Goal: Information Seeking & Learning: Learn about a topic

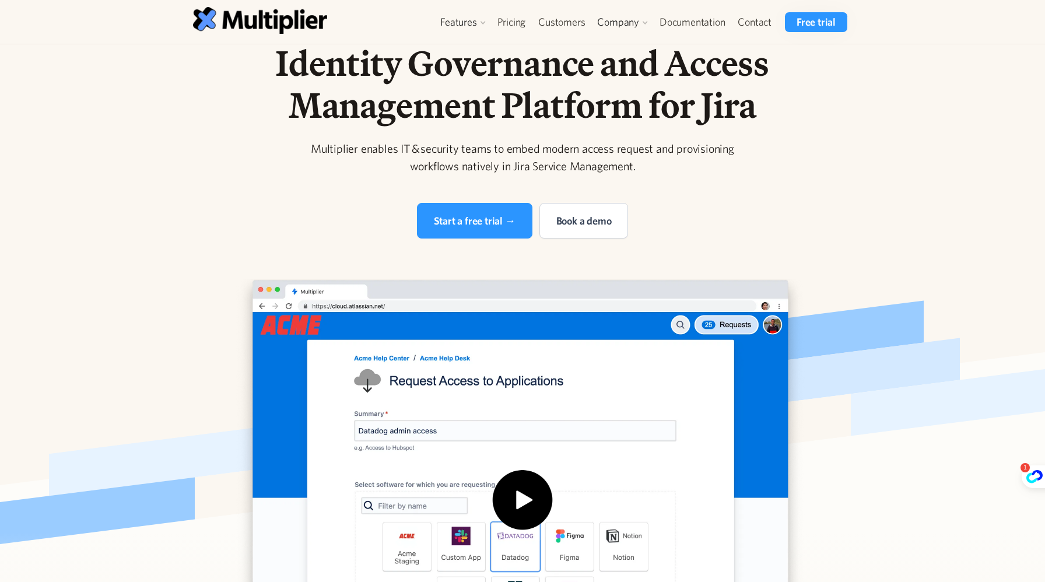
scroll to position [40, 0]
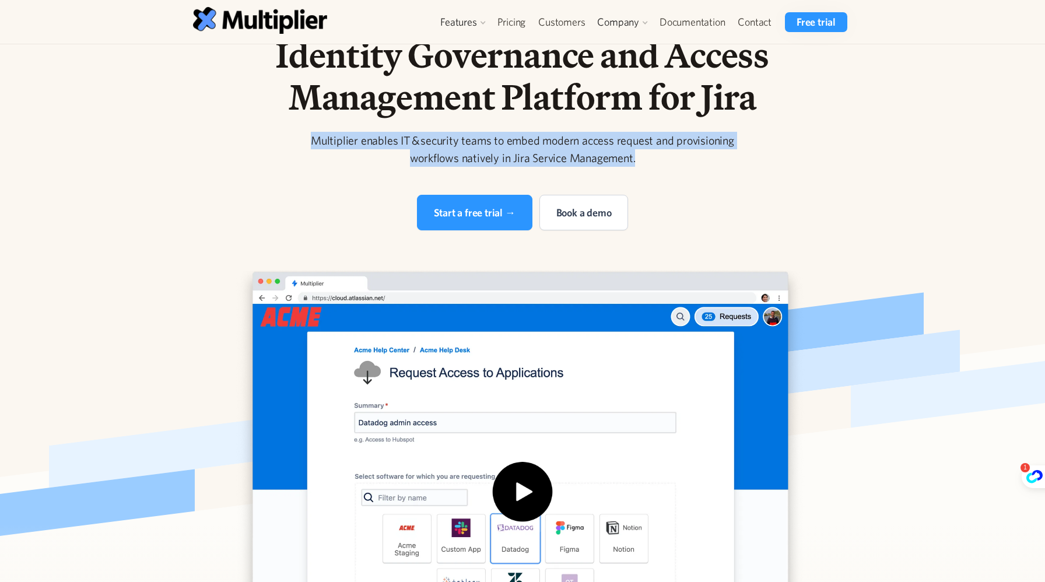
drag, startPoint x: 643, startPoint y: 166, endPoint x: 269, endPoint y: 130, distance: 375.5
click at [269, 130] on div "Identity Governance and Access Management Platform for Jira Multiplier enables …" at bounding box center [522, 132] width 597 height 197
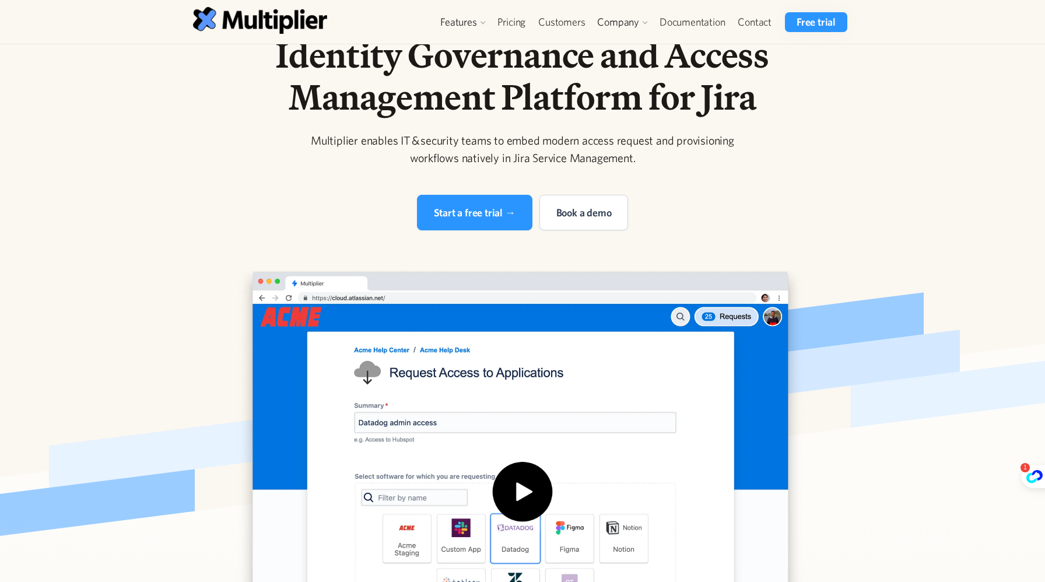
click at [884, 239] on div at bounding box center [522, 244] width 746 height 28
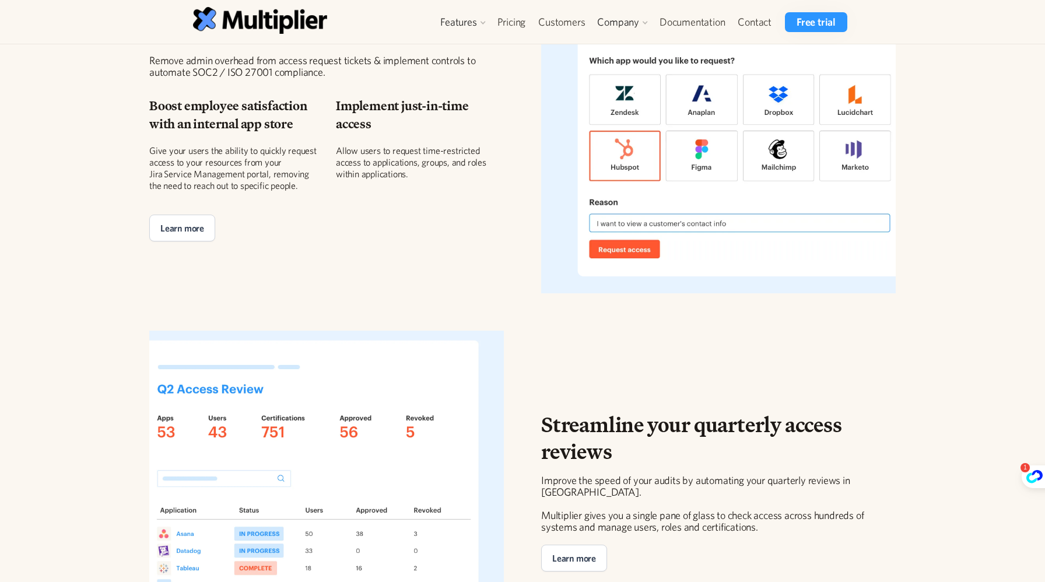
scroll to position [1491, 0]
click at [505, 22] on link "Pricing" at bounding box center [511, 22] width 41 height 20
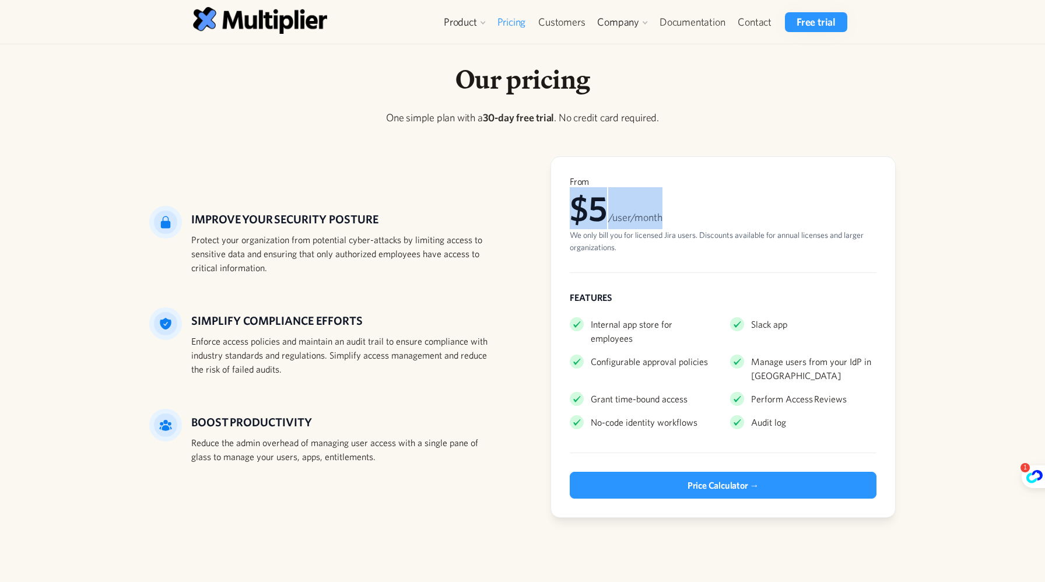
drag, startPoint x: 569, startPoint y: 217, endPoint x: 672, endPoint y: 218, distance: 103.2
click at [672, 218] on div "From $5 /user/month We only bill you for licensed Jira users. Discounts availab…" at bounding box center [722, 337] width 345 height 362
click at [958, 238] on div "Our pricing One simple plan with a 30-day free trial . No credit card required.…" at bounding box center [522, 304] width 1045 height 520
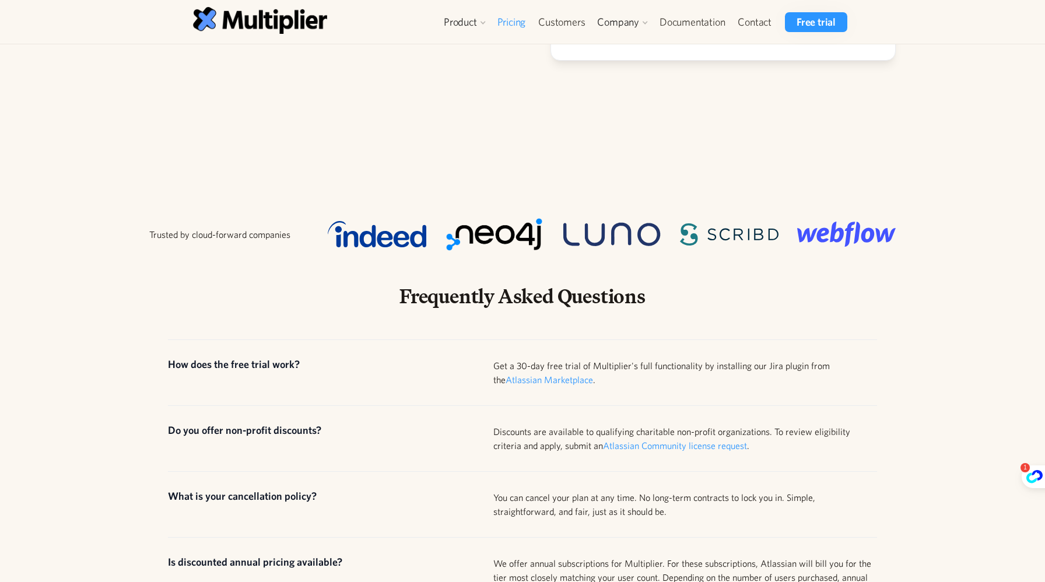
scroll to position [485, 0]
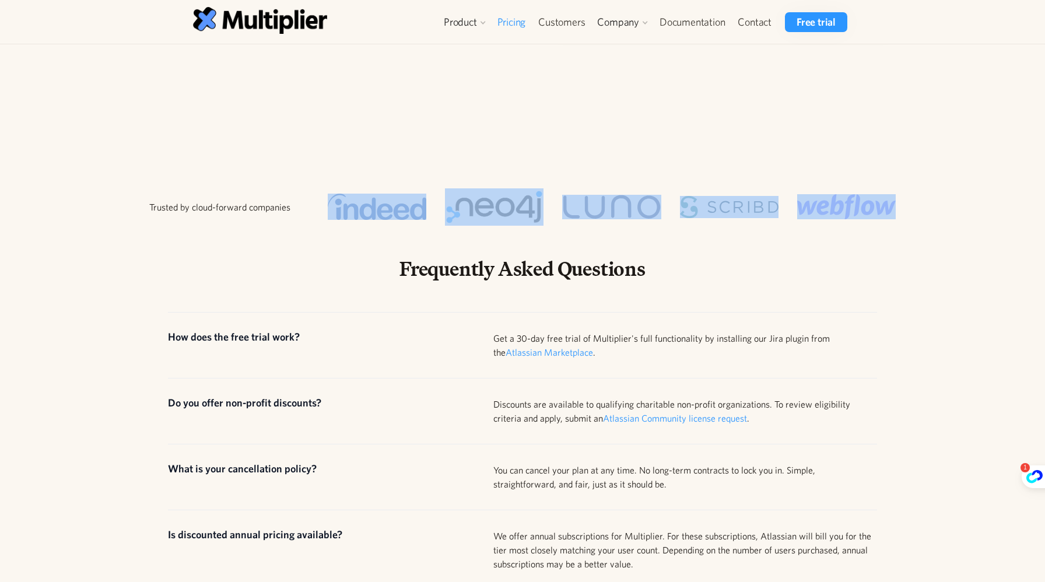
drag, startPoint x: 320, startPoint y: 202, endPoint x: 929, endPoint y: 219, distance: 609.0
click at [929, 219] on div "Trusted by cloud-forward companies Frequently Asked Questions How does the free…" at bounding box center [522, 485] width 1045 height 687
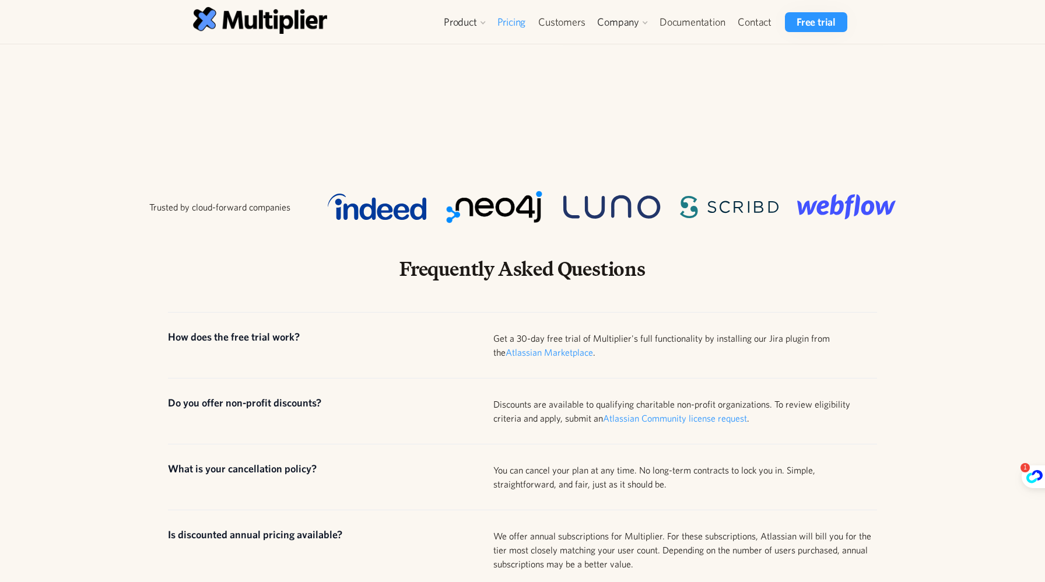
click at [951, 228] on div "Trusted by cloud-forward companies Frequently Asked Questions How does the free…" at bounding box center [522, 485] width 1045 height 687
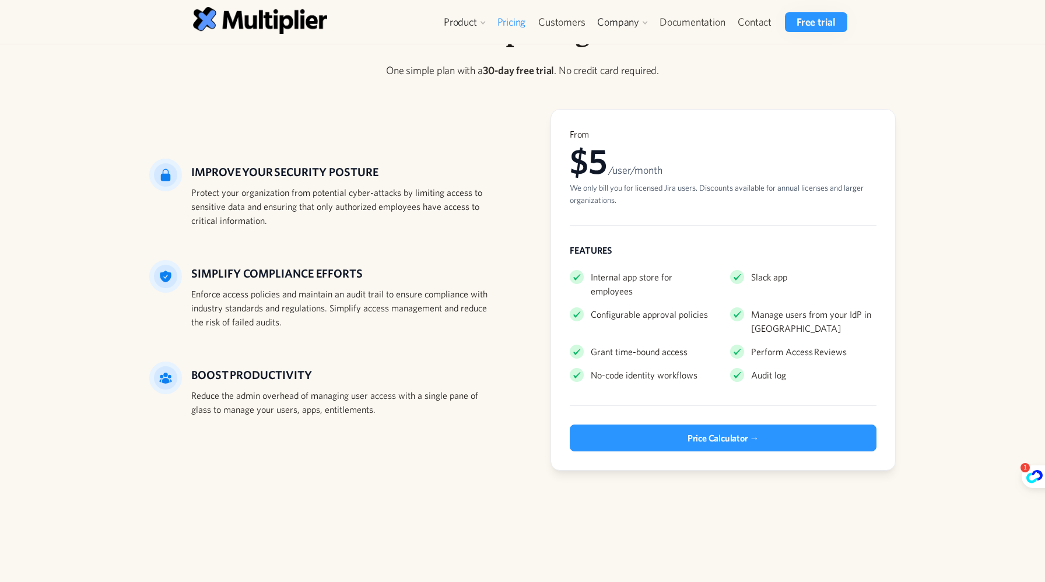
scroll to position [0, 0]
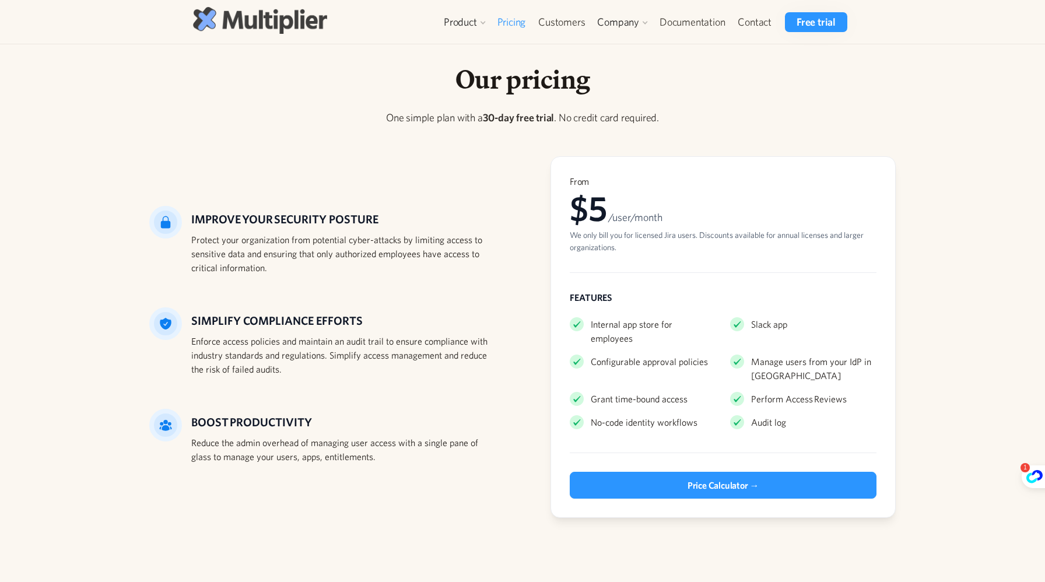
click at [294, 22] on img at bounding box center [260, 20] width 134 height 26
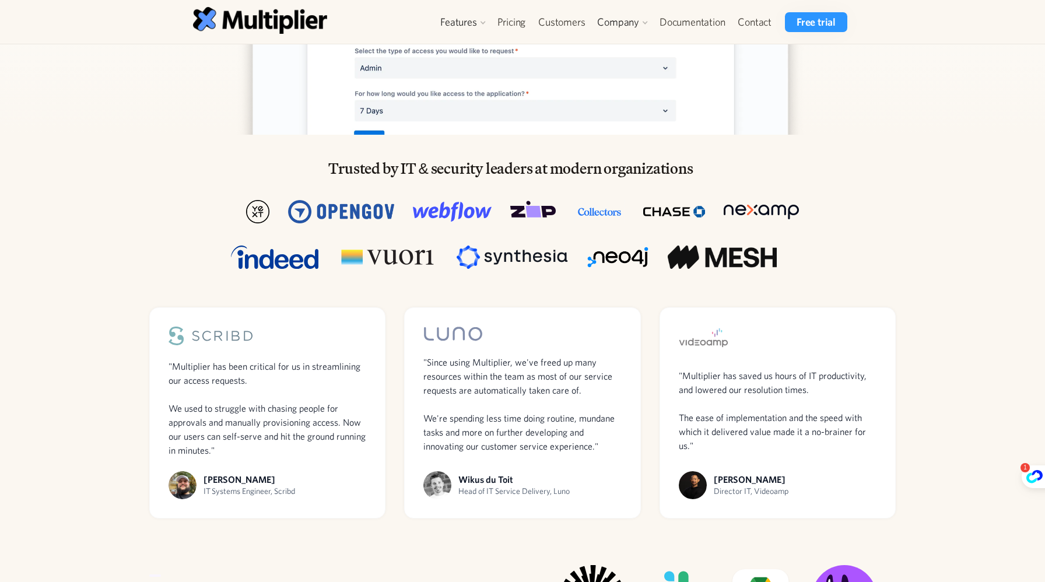
scroll to position [766, 0]
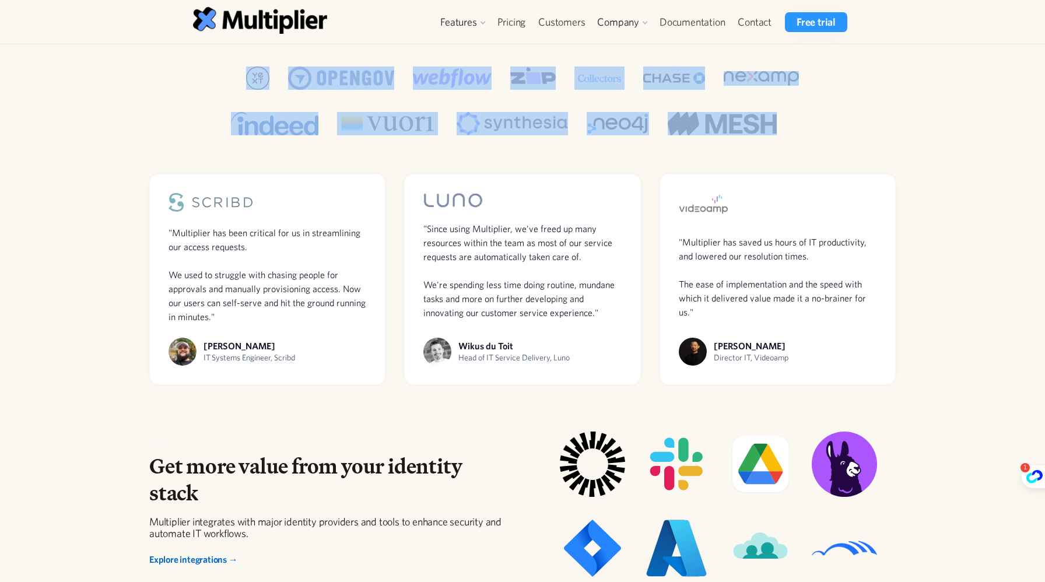
drag, startPoint x: 215, startPoint y: 68, endPoint x: 928, endPoint y: 131, distance: 716.5
click at [928, 131] on div "Trusted by IT & security leaders at modern organizations" at bounding box center [522, 68] width 1045 height 135
